Goal: Task Accomplishment & Management: Use online tool/utility

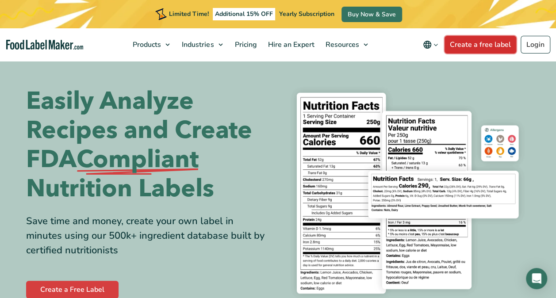
click at [463, 43] on link "Create a free label" at bounding box center [480, 45] width 72 height 18
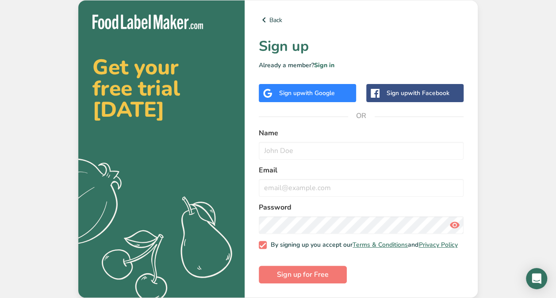
click at [308, 91] on span "with Google" at bounding box center [317, 93] width 34 height 8
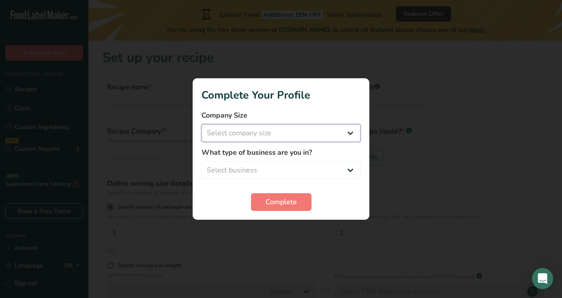
click at [347, 134] on select "Select company size Fewer than 10 Employees 10 to 50 Employees 51 to 500 Employ…" at bounding box center [281, 133] width 159 height 18
click at [350, 134] on select "Select company size Fewer than 10 Employees 10 to 50 Employees 51 to 500 Employ…" at bounding box center [281, 133] width 159 height 18
select select "1"
click at [202, 124] on select "Select company size Fewer than 10 Employees 10 to 50 Employees 51 to 500 Employ…" at bounding box center [281, 133] width 159 height 18
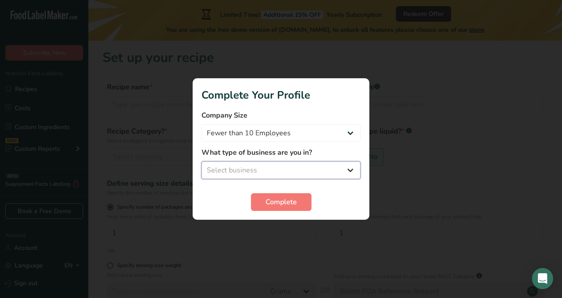
click at [286, 164] on select "Select business Packaged Food Manufacturer Restaurant & Cafe Bakery Meal Plans …" at bounding box center [281, 170] width 159 height 18
select select "1"
click at [202, 161] on select "Select business Packaged Food Manufacturer Restaurant & Cafe Bakery Meal Plans …" at bounding box center [281, 170] width 159 height 18
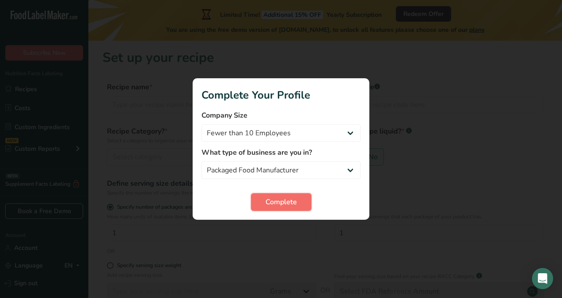
click at [271, 201] on span "Complete" at bounding box center [281, 202] width 31 height 11
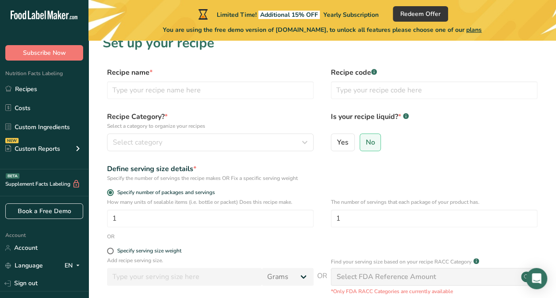
scroll to position [15, 0]
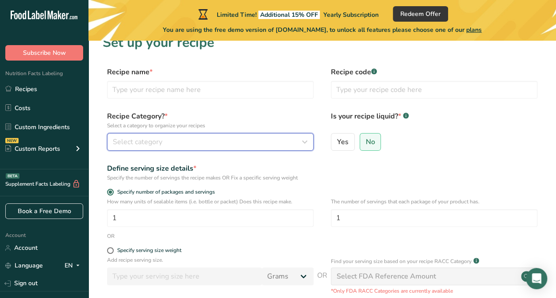
click at [305, 138] on icon "button" at bounding box center [304, 142] width 11 height 16
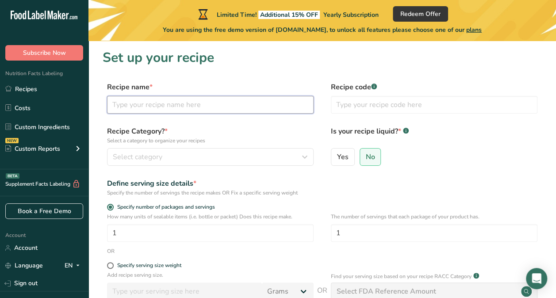
click at [211, 99] on input "text" at bounding box center [210, 105] width 206 height 18
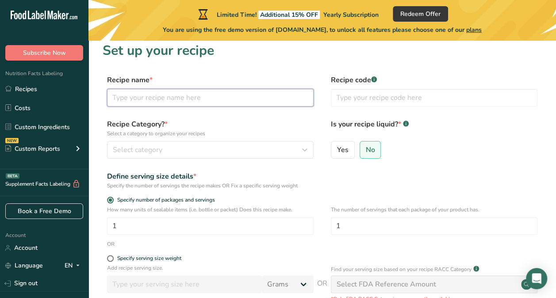
scroll to position [8, 0]
click at [211, 99] on input "text" at bounding box center [210, 97] width 206 height 18
type input "t"
type input "Turkish Figs"
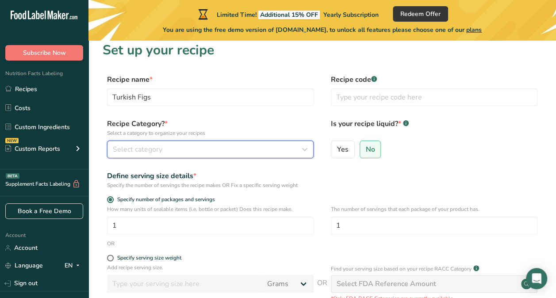
click at [151, 148] on span "Select category" at bounding box center [138, 149] width 50 height 11
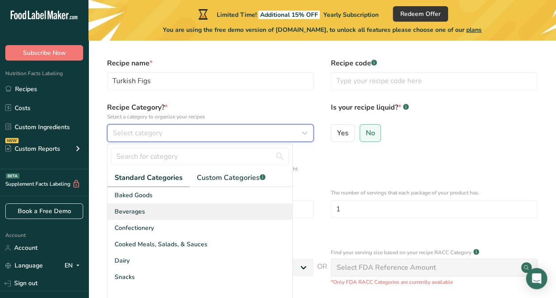
scroll to position [20, 0]
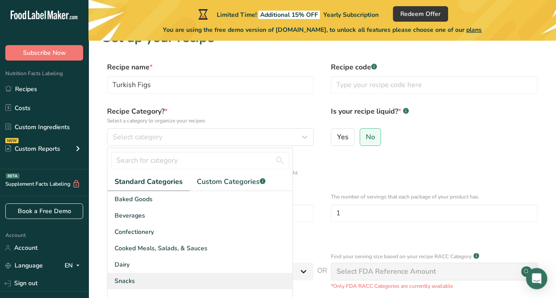
click at [127, 277] on span "Snacks" at bounding box center [125, 280] width 20 height 9
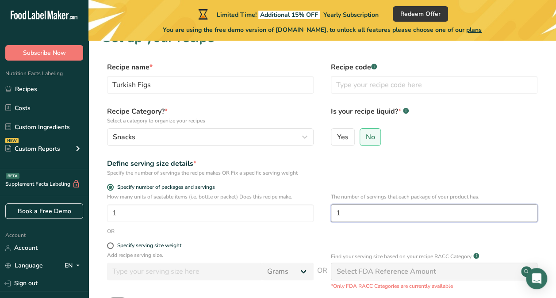
click at [349, 214] on input "1" at bounding box center [434, 213] width 206 height 18
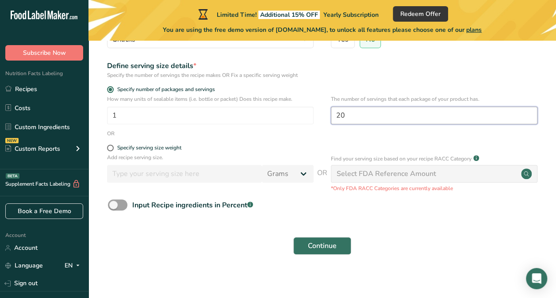
scroll to position [118, 0]
type input "20"
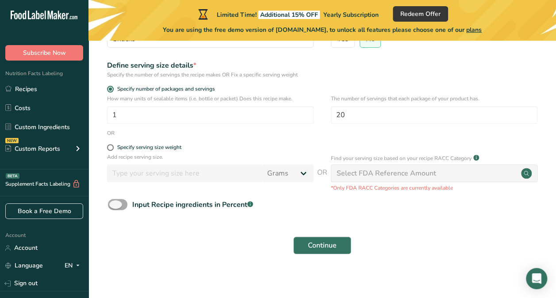
click at [122, 202] on span at bounding box center [117, 204] width 19 height 11
click at [114, 202] on input "Input Recipe ingredients in Percent .a-a{fill:#347362;}.b-a{fill:#fff;}" at bounding box center [111, 205] width 6 height 6
checkbox input "true"
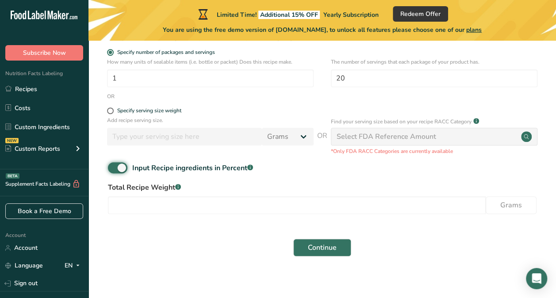
scroll to position [155, 0]
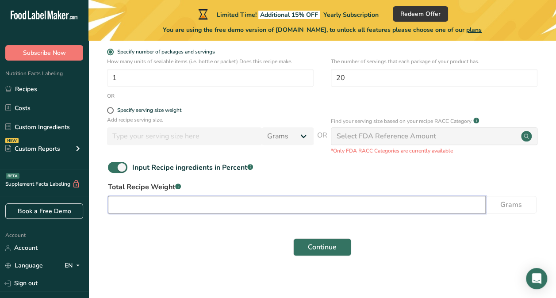
click at [294, 201] on input "number" at bounding box center [297, 205] width 378 height 18
type input "20"
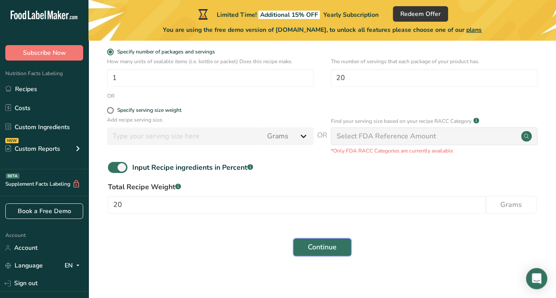
click at [332, 243] on span "Continue" at bounding box center [322, 247] width 29 height 11
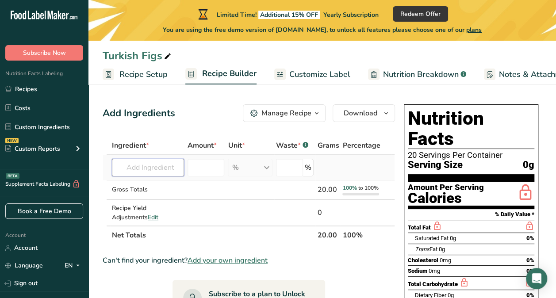
click at [163, 167] on input "text" at bounding box center [148, 168] width 72 height 18
type input "Turkish Figs"
click at [152, 200] on div "Add your own ingredient" at bounding box center [154, 199] width 71 height 9
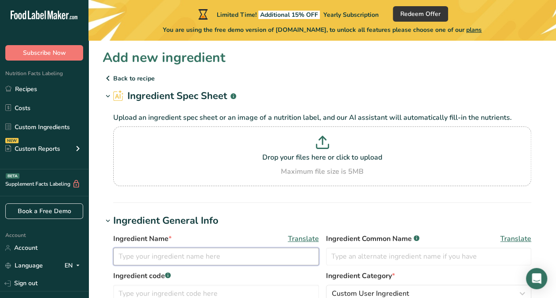
click at [158, 256] on input "text" at bounding box center [216, 257] width 206 height 18
type input "Turkish Figs"
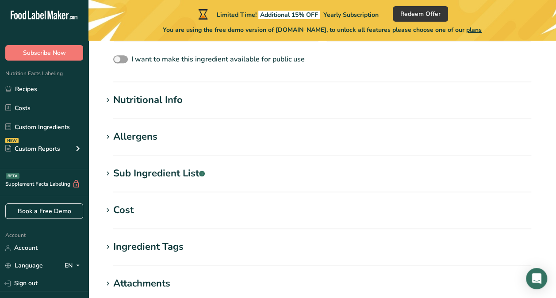
scroll to position [446, 0]
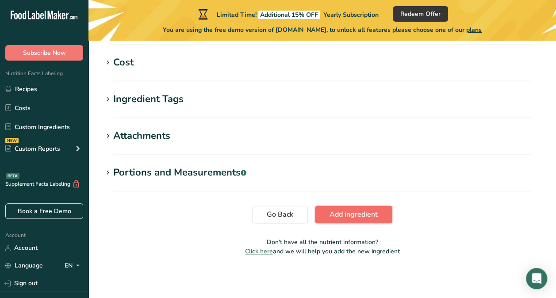
click at [357, 218] on span "Add ingredient" at bounding box center [353, 214] width 48 height 11
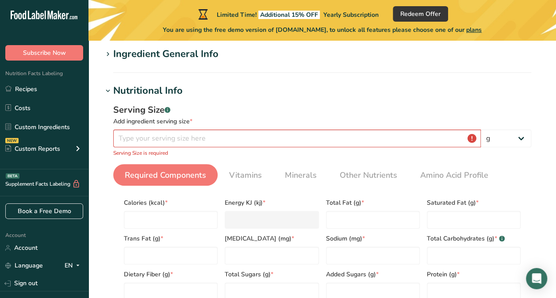
scroll to position [76, 0]
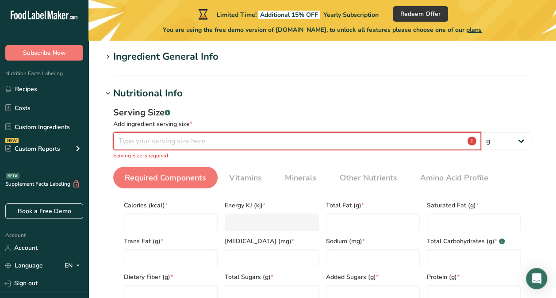
click at [398, 143] on input "number" at bounding box center [296, 141] width 367 height 18
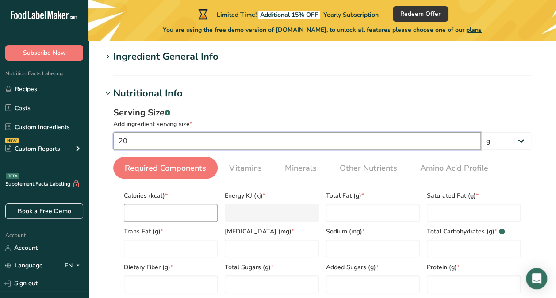
type input "20"
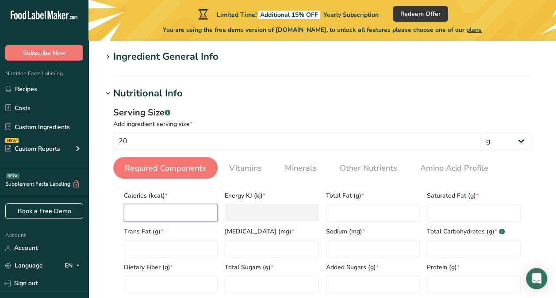
click at [195, 216] on input "number" at bounding box center [171, 213] width 94 height 18
type input "1"
type KJ "4.2"
type input "12"
type KJ "50.2"
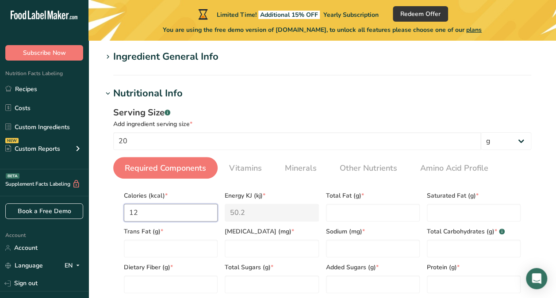
type input "120"
type KJ "502.1"
type input "120"
click at [355, 208] on Fat "number" at bounding box center [373, 213] width 94 height 18
type Fat "0"
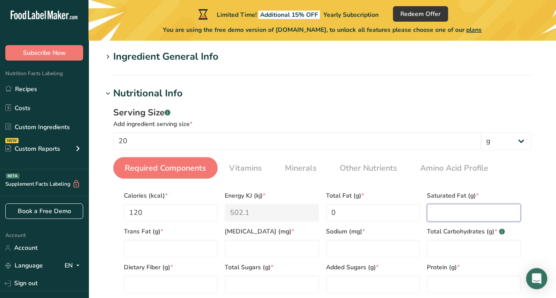
click at [445, 214] on Fat "number" at bounding box center [474, 213] width 94 height 18
type Fat "0"
click at [179, 241] on Fat "number" at bounding box center [171, 249] width 94 height 18
type Fat "0"
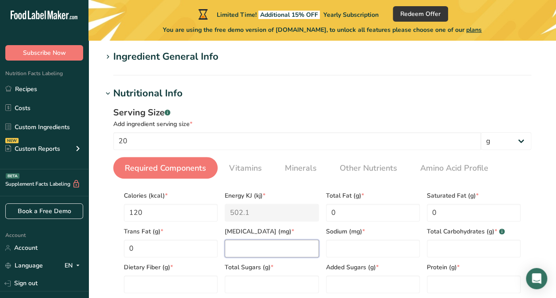
click at [230, 248] on input "number" at bounding box center [272, 249] width 94 height 18
type input "0"
click at [348, 247] on input "number" at bounding box center [373, 249] width 94 height 18
type input "0"
click at [437, 250] on Carbohydrates "number" at bounding box center [474, 249] width 94 height 18
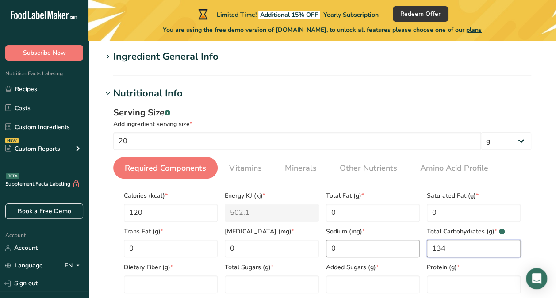
type Carbohydrates "134"
click at [362, 246] on input "0" at bounding box center [373, 249] width 94 height 18
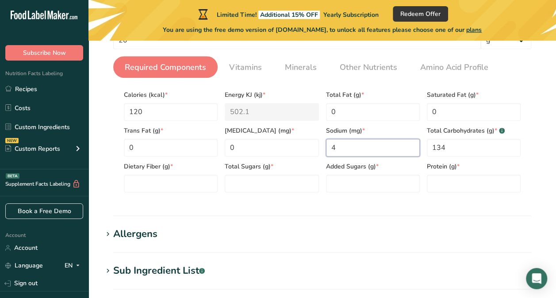
scroll to position [178, 0]
type input "4"
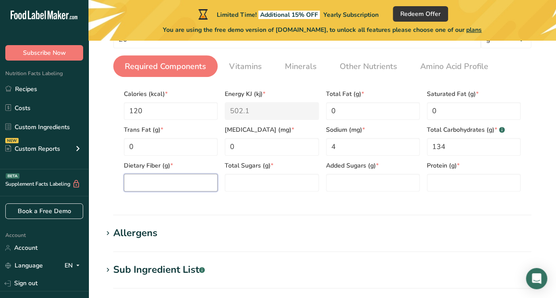
click at [183, 191] on Fiber "number" at bounding box center [171, 183] width 94 height 18
type Fiber "1.8"
click at [245, 184] on Sugars "number" at bounding box center [272, 183] width 94 height 18
type Sugars "11"
click at [345, 184] on Sugars "number" at bounding box center [373, 183] width 94 height 18
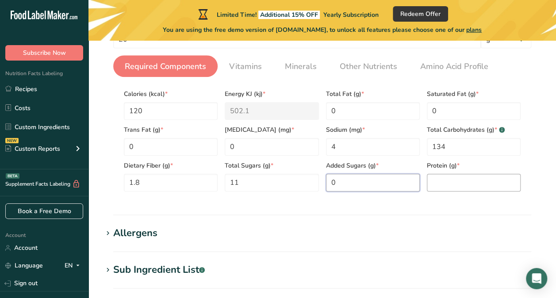
type Sugars "0"
click at [444, 183] on input "number" at bounding box center [474, 183] width 94 height 18
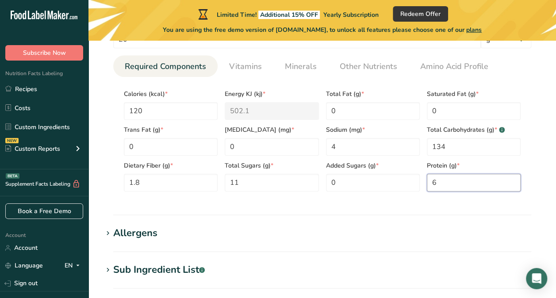
type input "0"
type input "0.6"
click at [164, 241] on section "Allergens Add any known allergens associated with your ingredient Soy Tree Nuts…" at bounding box center [322, 239] width 439 height 26
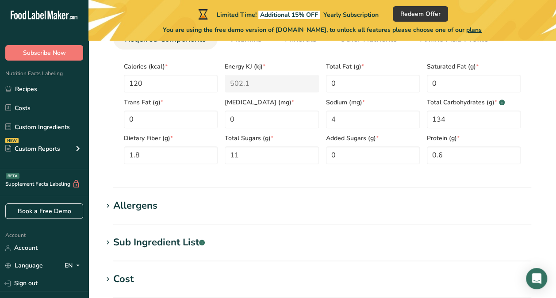
scroll to position [208, 0]
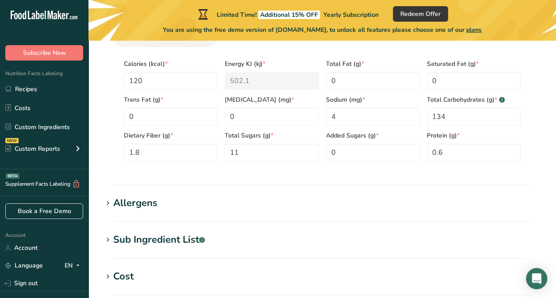
click at [127, 201] on div "Allergens" at bounding box center [135, 203] width 44 height 15
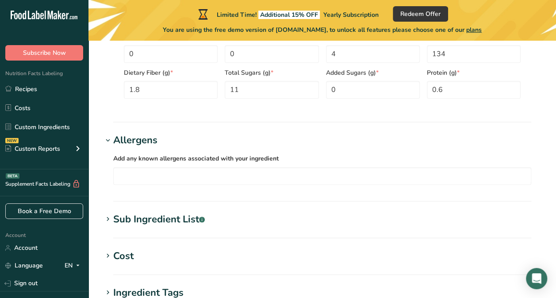
scroll to position [273, 0]
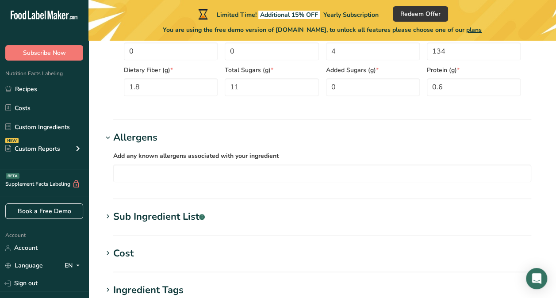
click at [176, 219] on div "Sub Ingredient List .a-a{fill:#347362;}.b-a{fill:#fff;}" at bounding box center [159, 217] width 92 height 15
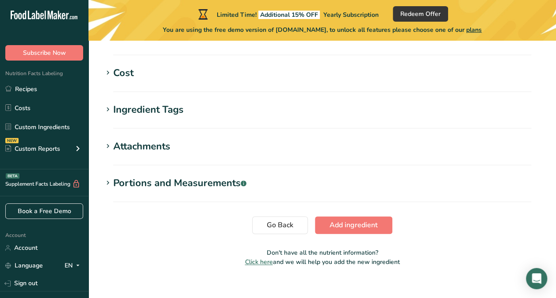
scroll to position [527, 0]
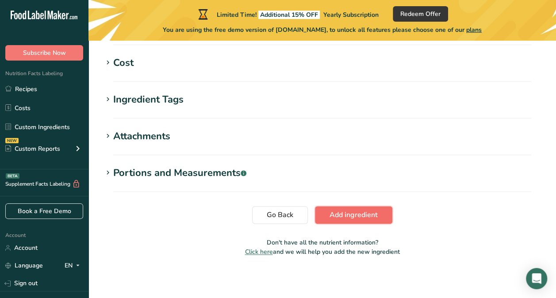
click at [333, 212] on span "Add ingredient" at bounding box center [353, 215] width 48 height 11
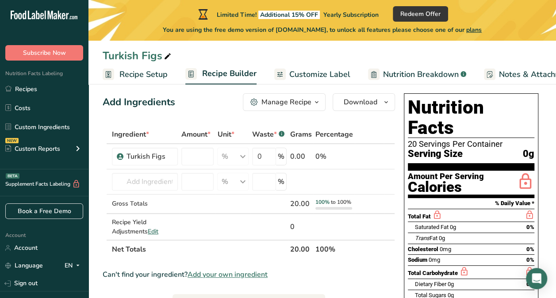
scroll to position [8, 0]
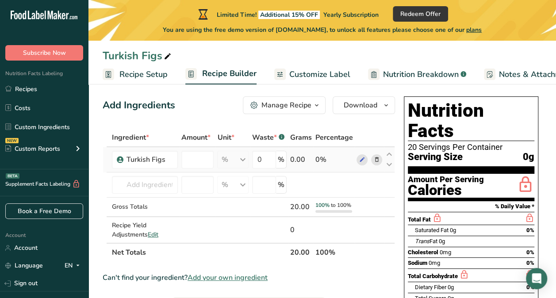
click at [303, 157] on div "0.00" at bounding box center [301, 159] width 22 height 11
click at [298, 207] on div "20.00" at bounding box center [301, 207] width 22 height 11
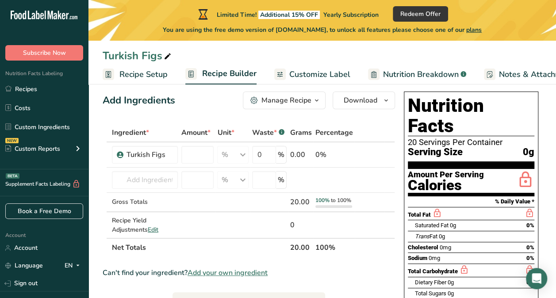
scroll to position [13, 0]
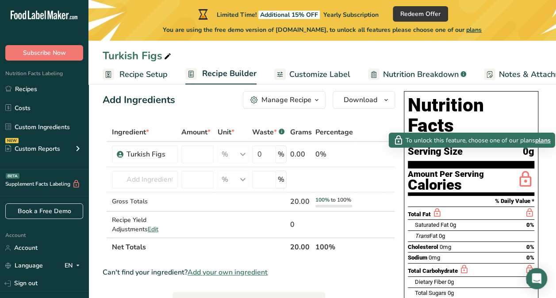
drag, startPoint x: 522, startPoint y: 127, endPoint x: 523, endPoint y: 156, distance: 29.2
click at [523, 156] on div "Nutrition Facts 20 Servings Per Container Serving Size 0g Amount Per Serving Ca…" at bounding box center [471, 244] width 134 height 306
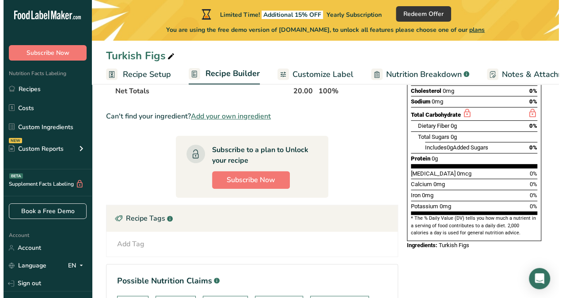
scroll to position [168, 0]
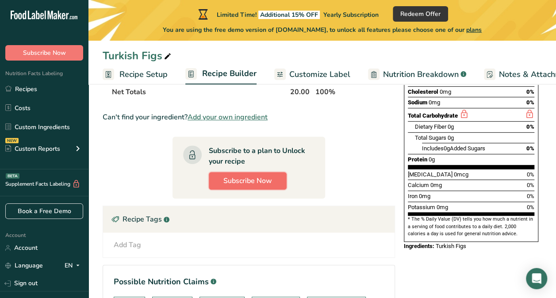
click at [251, 180] on span "Subscribe Now" at bounding box center [247, 181] width 49 height 11
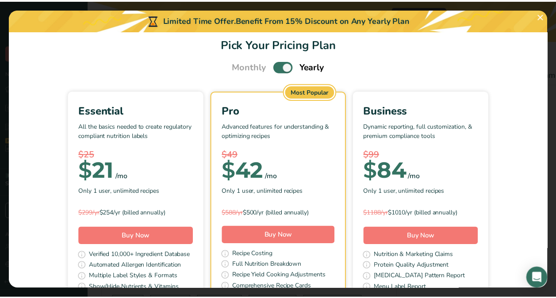
scroll to position [0, 0]
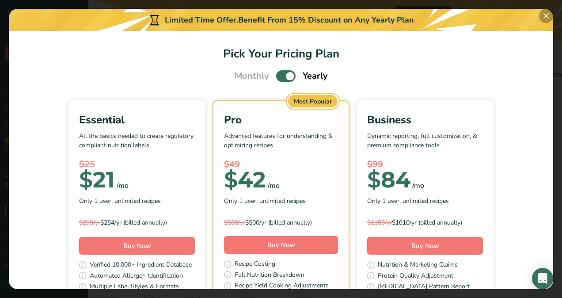
click at [547, 15] on button "Pick Your Pricing Plan Modal" at bounding box center [546, 16] width 14 height 14
